Goal: Information Seeking & Learning: Find specific page/section

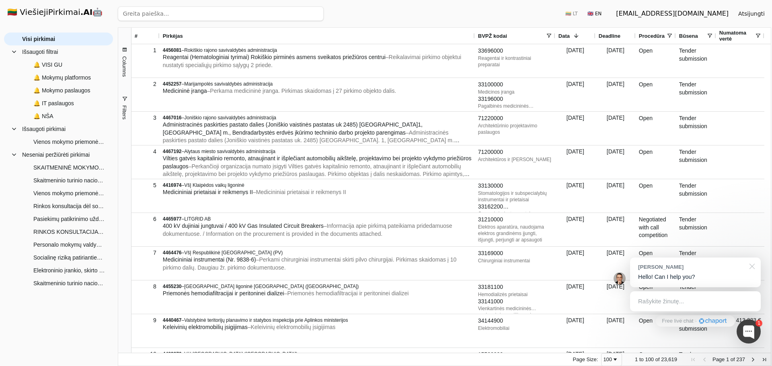
click at [754, 268] on div at bounding box center [751, 266] width 20 height 16
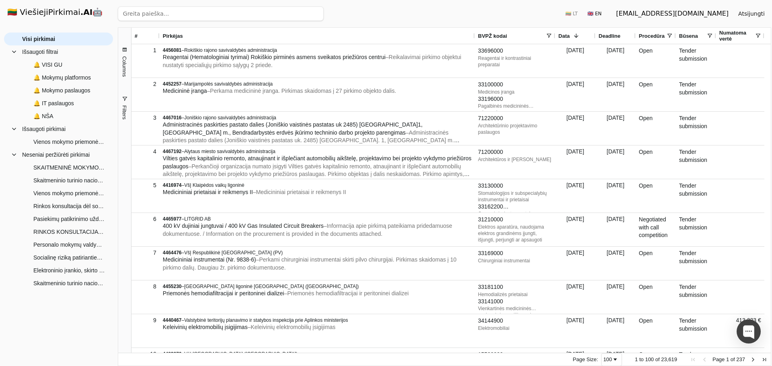
click at [120, 112] on button "Filters" at bounding box center [124, 107] width 13 height 43
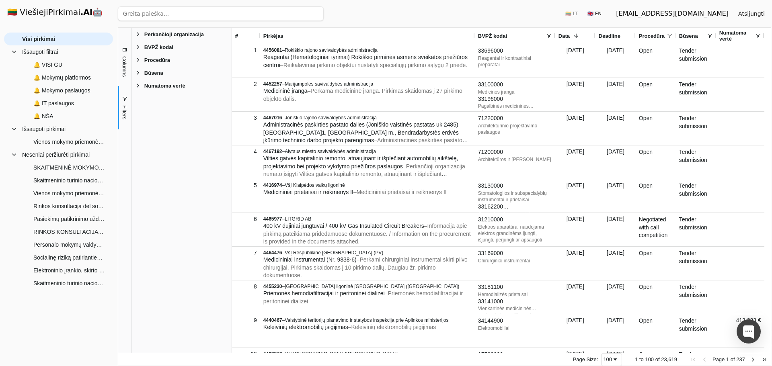
click at [152, 49] on span "BVPŽ kodai" at bounding box center [158, 47] width 29 height 6
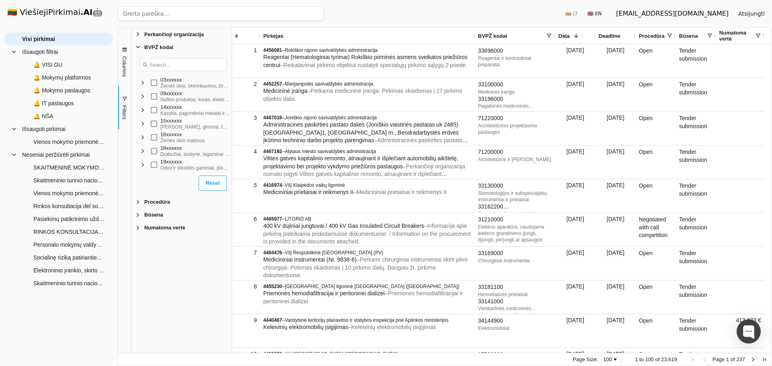
click at [152, 63] on input "Search filter values" at bounding box center [183, 64] width 87 height 13
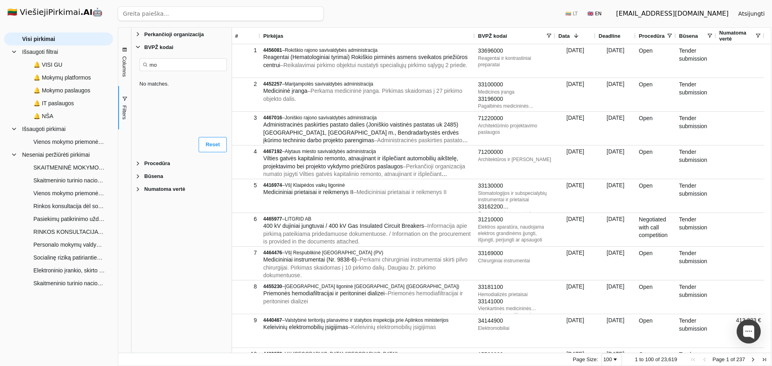
type input "m"
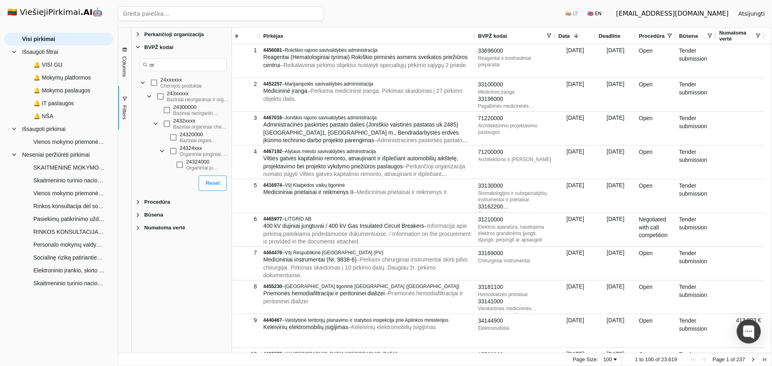
type input "o"
click at [124, 98] on span "button" at bounding box center [124, 99] width 6 height 6
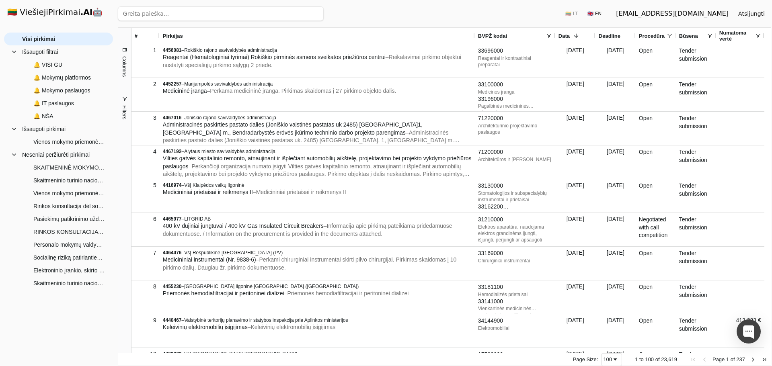
click at [551, 34] on span at bounding box center [549, 36] width 6 height 6
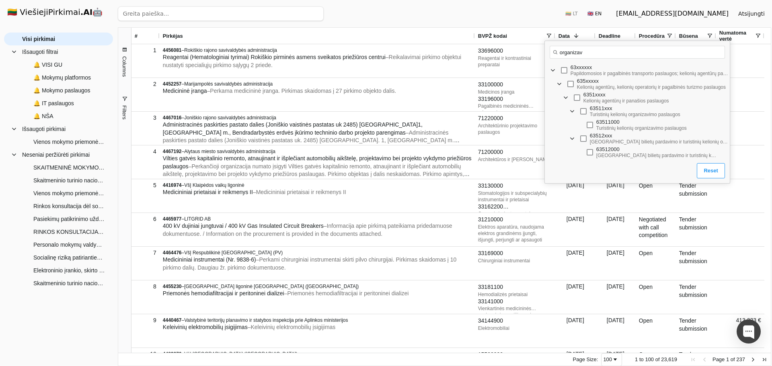
drag, startPoint x: 623, startPoint y: 101, endPoint x: 730, endPoint y: 103, distance: 106.6
click at [730, 103] on div "Loading... organizav No matches. 63xxxxxx Papildomosios ir pagalbinės transport…" at bounding box center [637, 112] width 186 height 143
click at [601, 53] on input "organizav" at bounding box center [637, 52] width 175 height 13
type input "organizavimo"
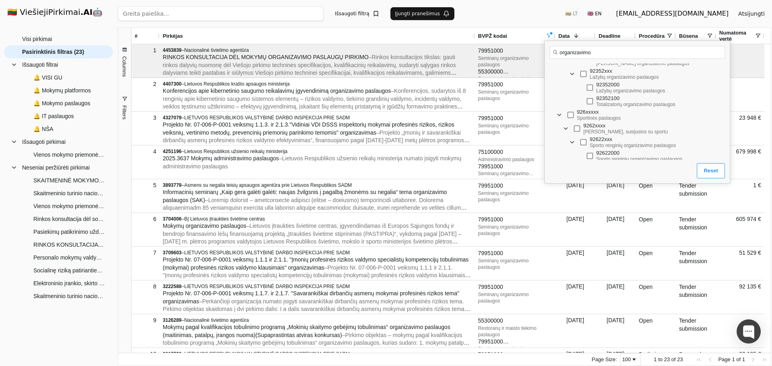
scroll to position [491, 0]
click at [644, 111] on div "926xxxxx Sportinės paslaugos" at bounding box center [652, 112] width 150 height 12
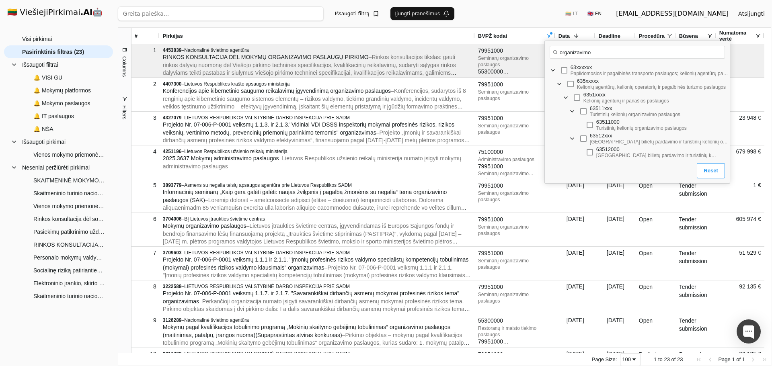
click at [577, 6] on div "Ieškoti Išsaugoti filtrą Įjungti pranešimus 🇱🇹 LT 🇬🇧 EN [EMAIL_ADDRESS][DOMAIN_…" at bounding box center [444, 13] width 653 height 27
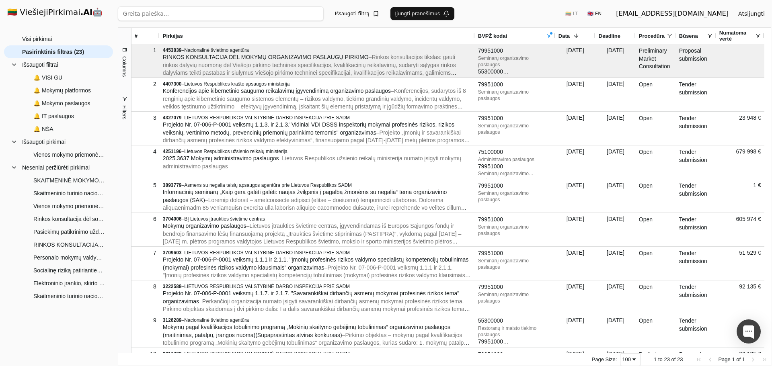
click at [57, 14] on h1 "🇱🇹 ViešiejiPirkimai .AI 🤖" at bounding box center [58, 13] width 115 height 26
